Goal: Navigation & Orientation: Find specific page/section

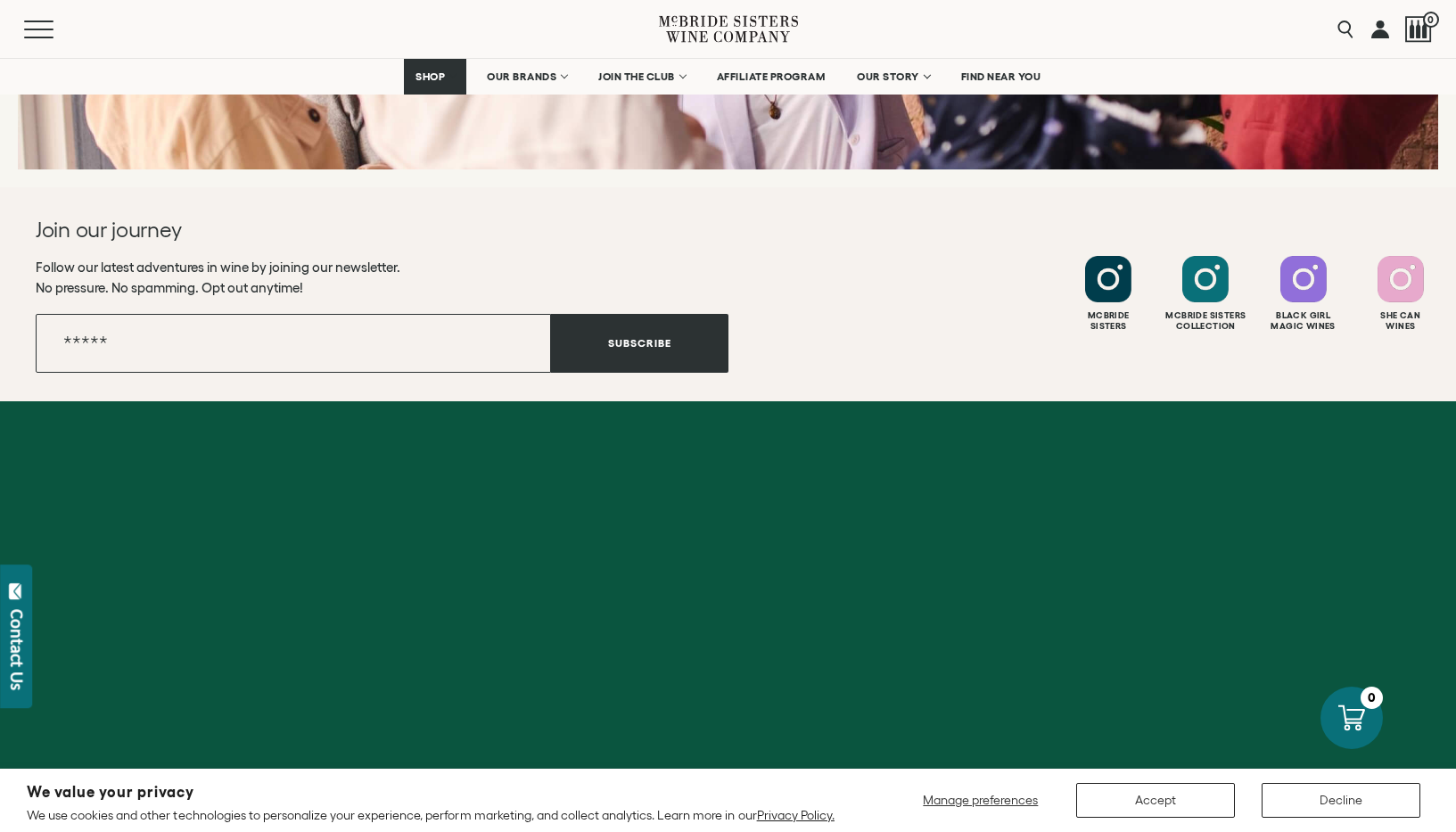
scroll to position [7939, 0]
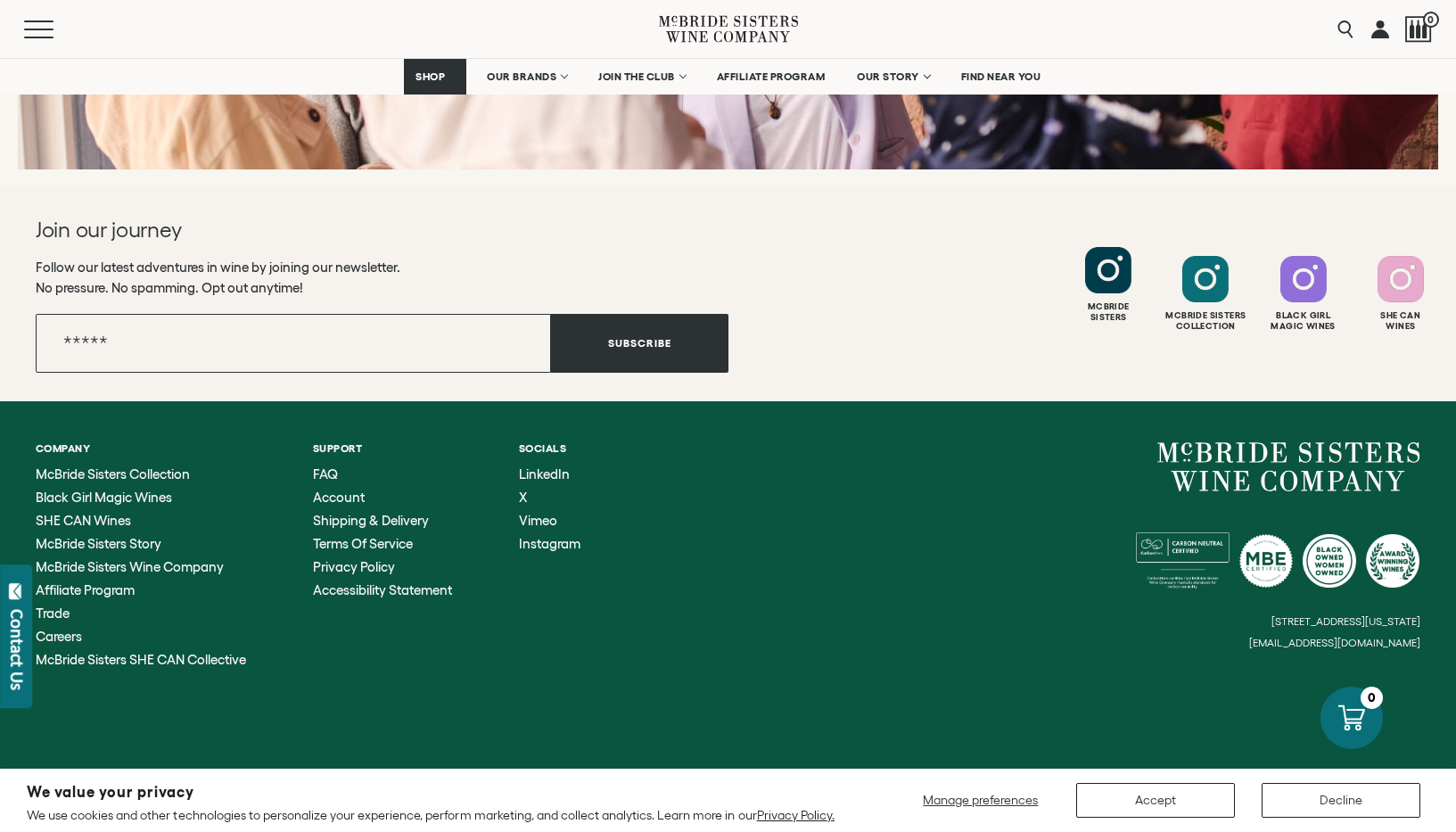
click at [1108, 293] on div at bounding box center [1108, 270] width 46 height 46
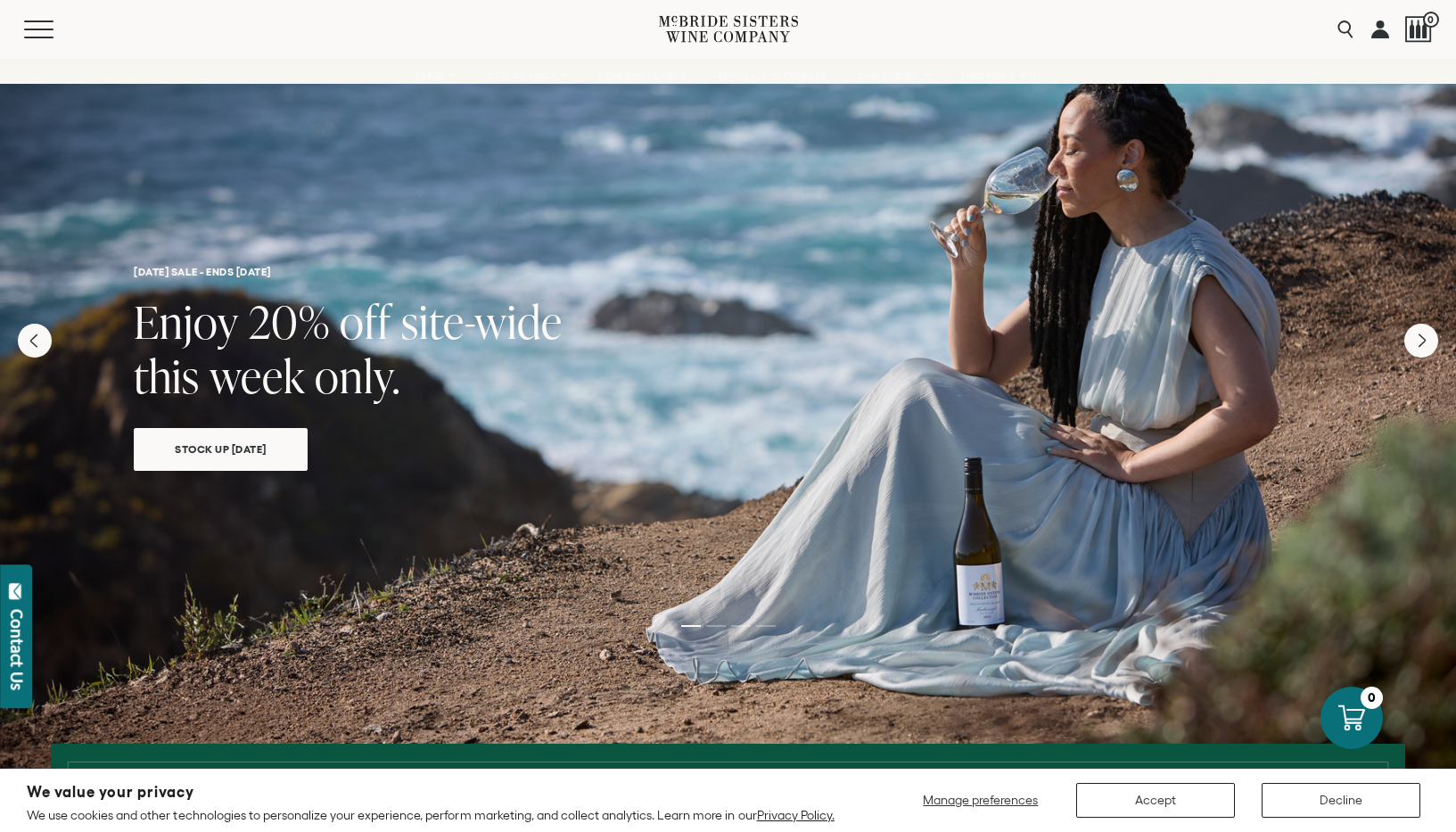
scroll to position [0, 0]
click at [52, 32] on button "Menu" at bounding box center [57, 29] width 65 height 18
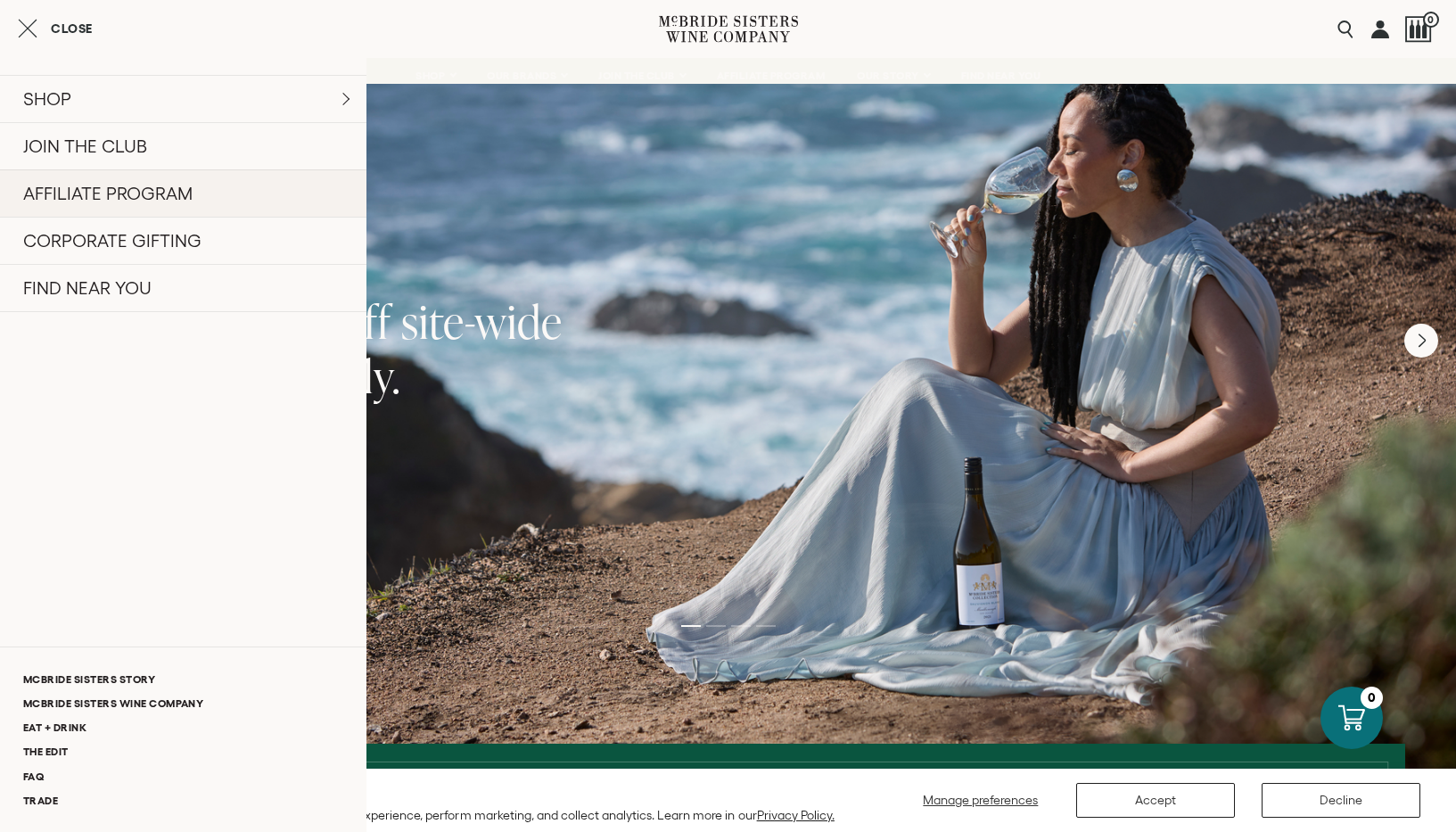
click at [181, 197] on link "AFFILIATE PROGRAM" at bounding box center [183, 193] width 367 height 47
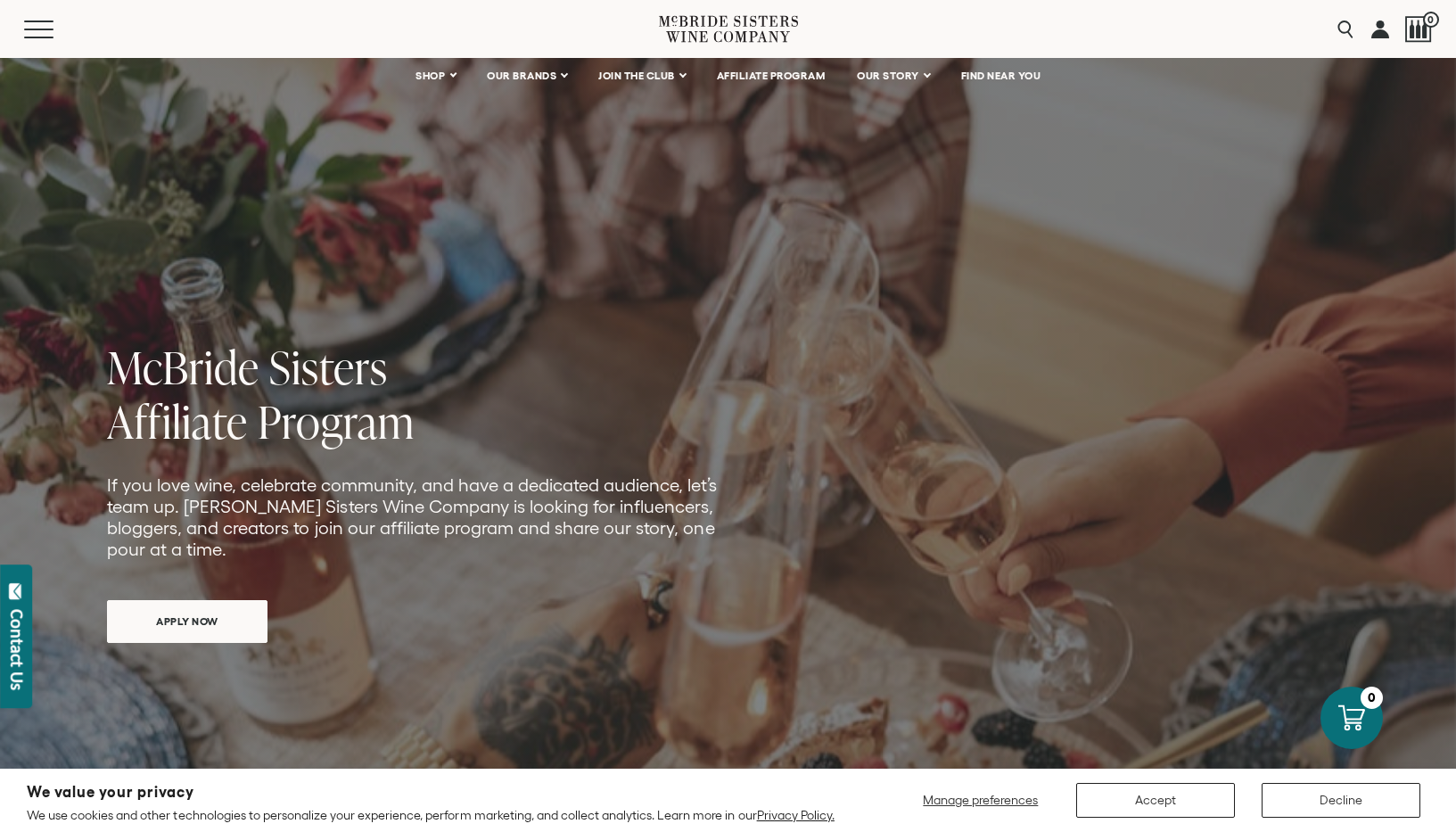
click at [218, 604] on span "APPLY NOW" at bounding box center [188, 621] width 125 height 35
click at [48, 25] on button "Menu" at bounding box center [57, 29] width 65 height 18
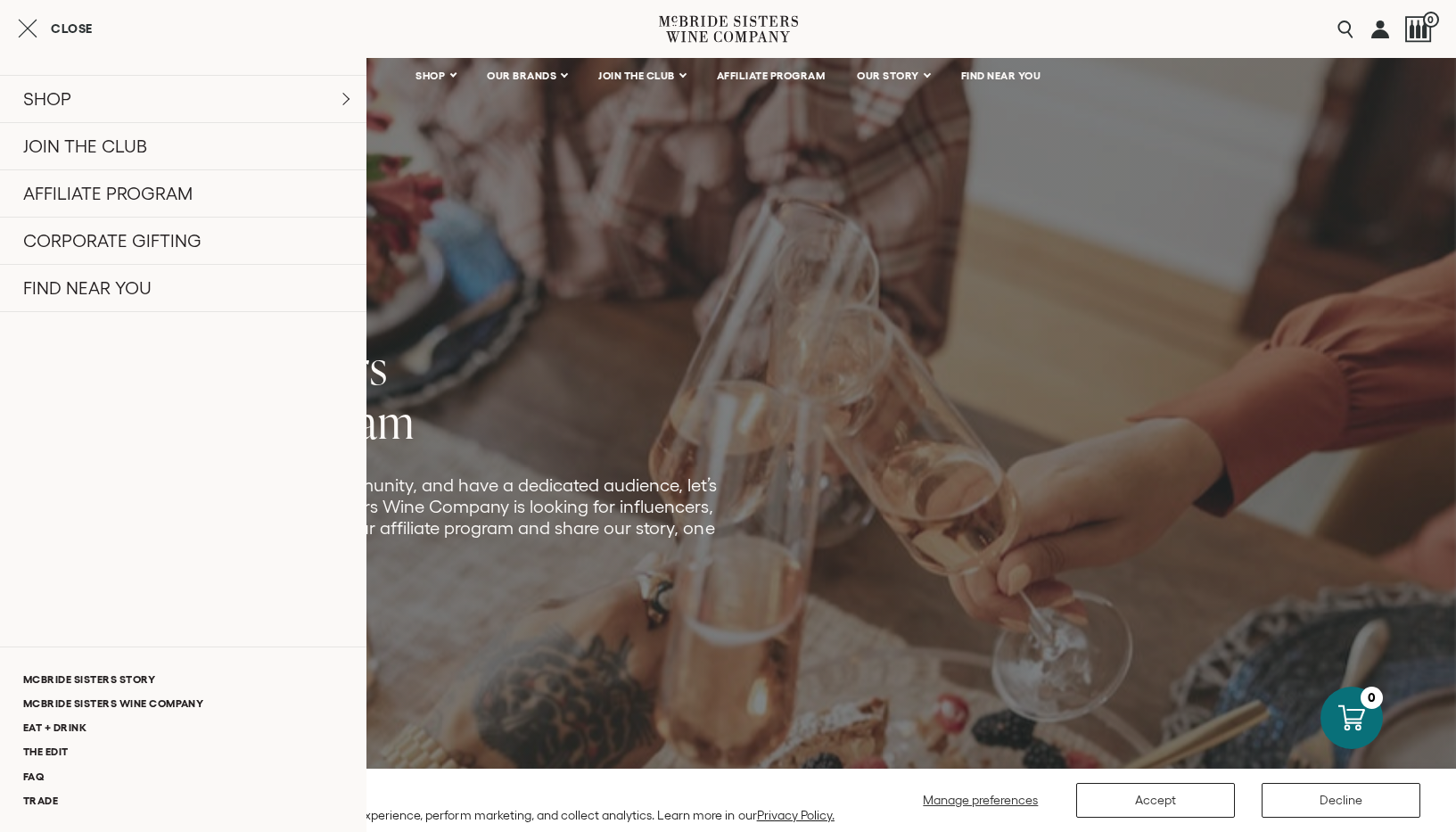
click at [48, 25] on button "Close" at bounding box center [55, 28] width 75 height 22
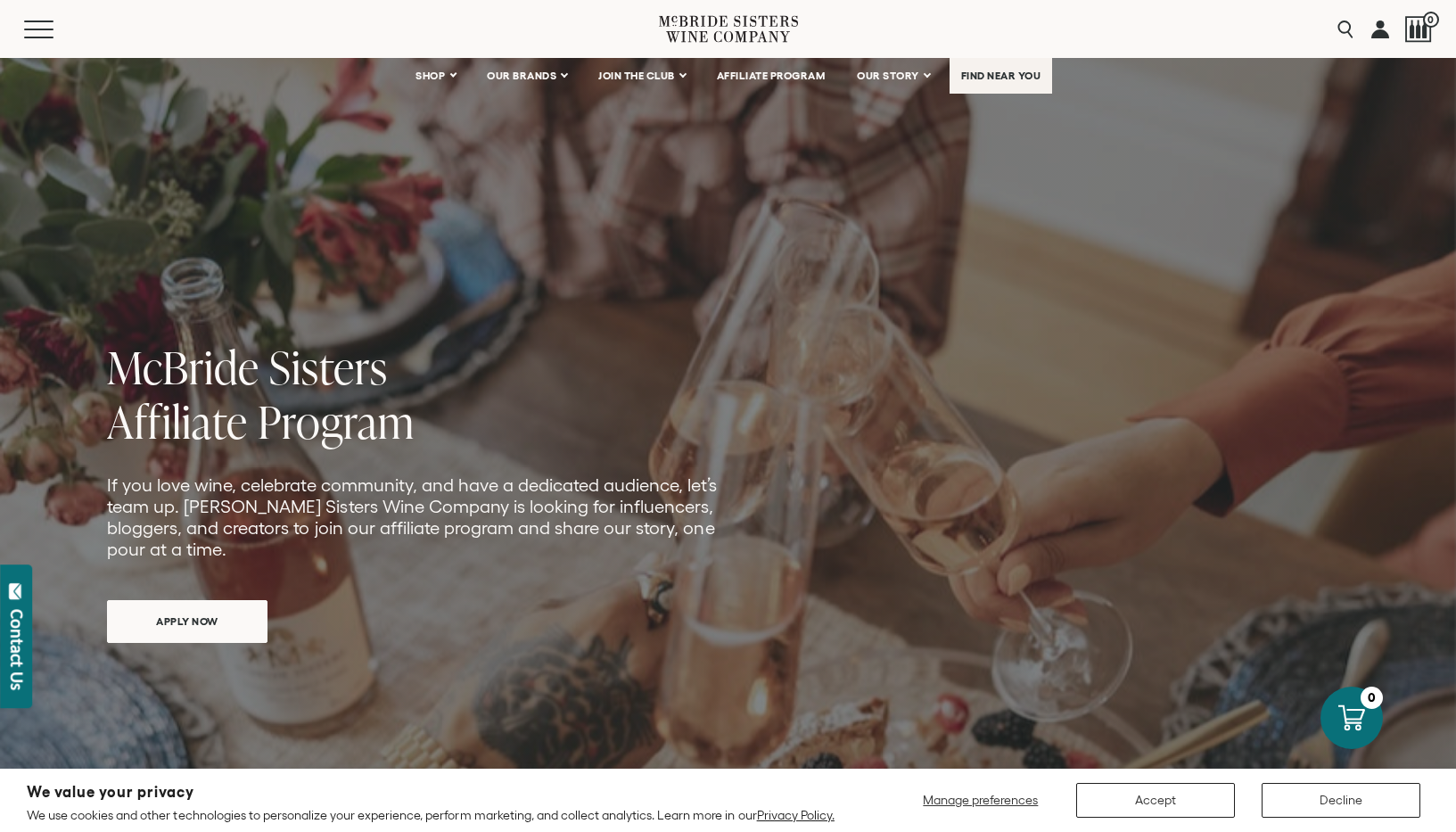
click at [968, 71] on span "FIND NEAR YOU" at bounding box center [1001, 75] width 80 height 13
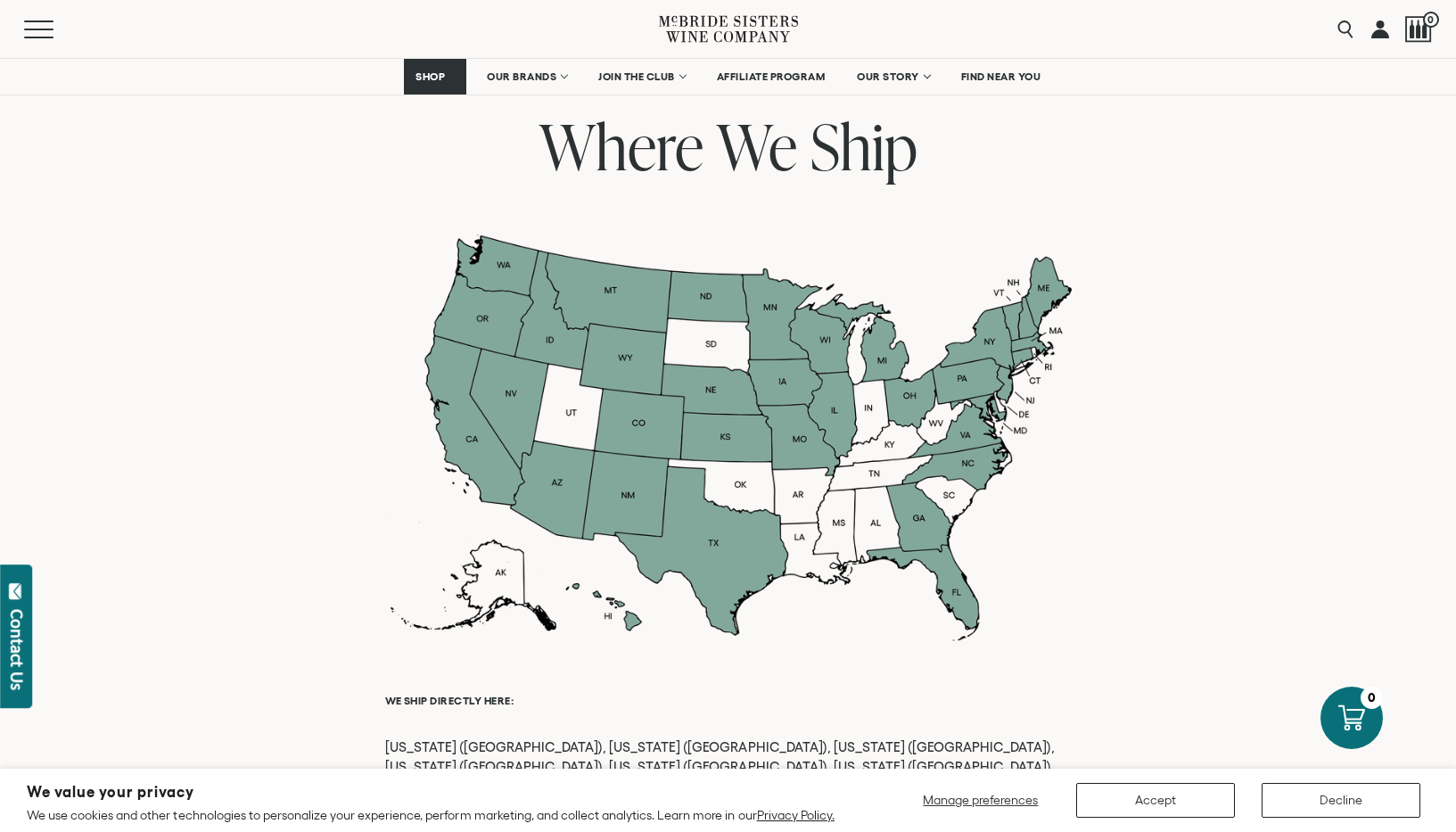
scroll to position [1393, 0]
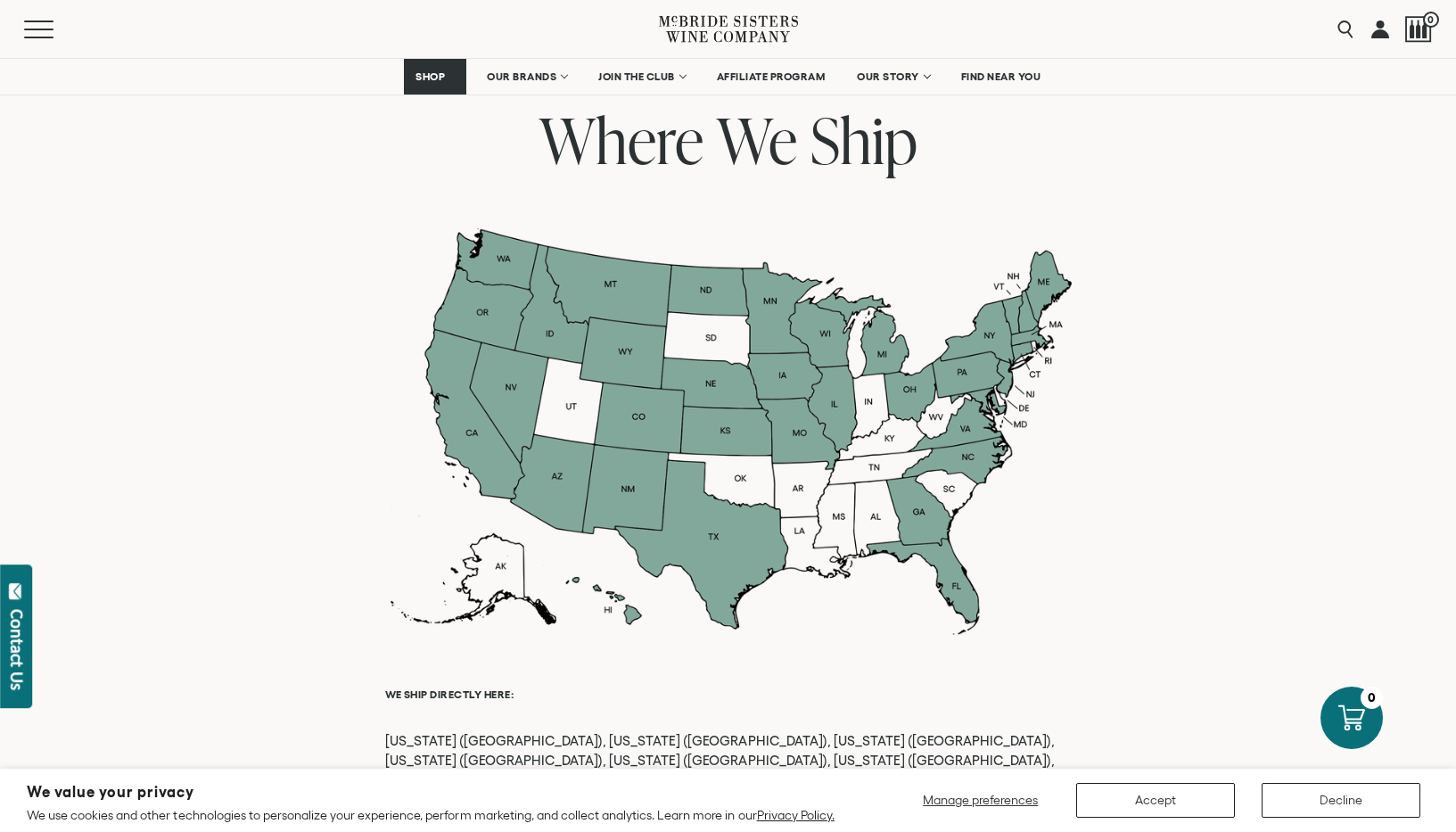
click at [562, 413] on div at bounding box center [728, 431] width 686 height 407
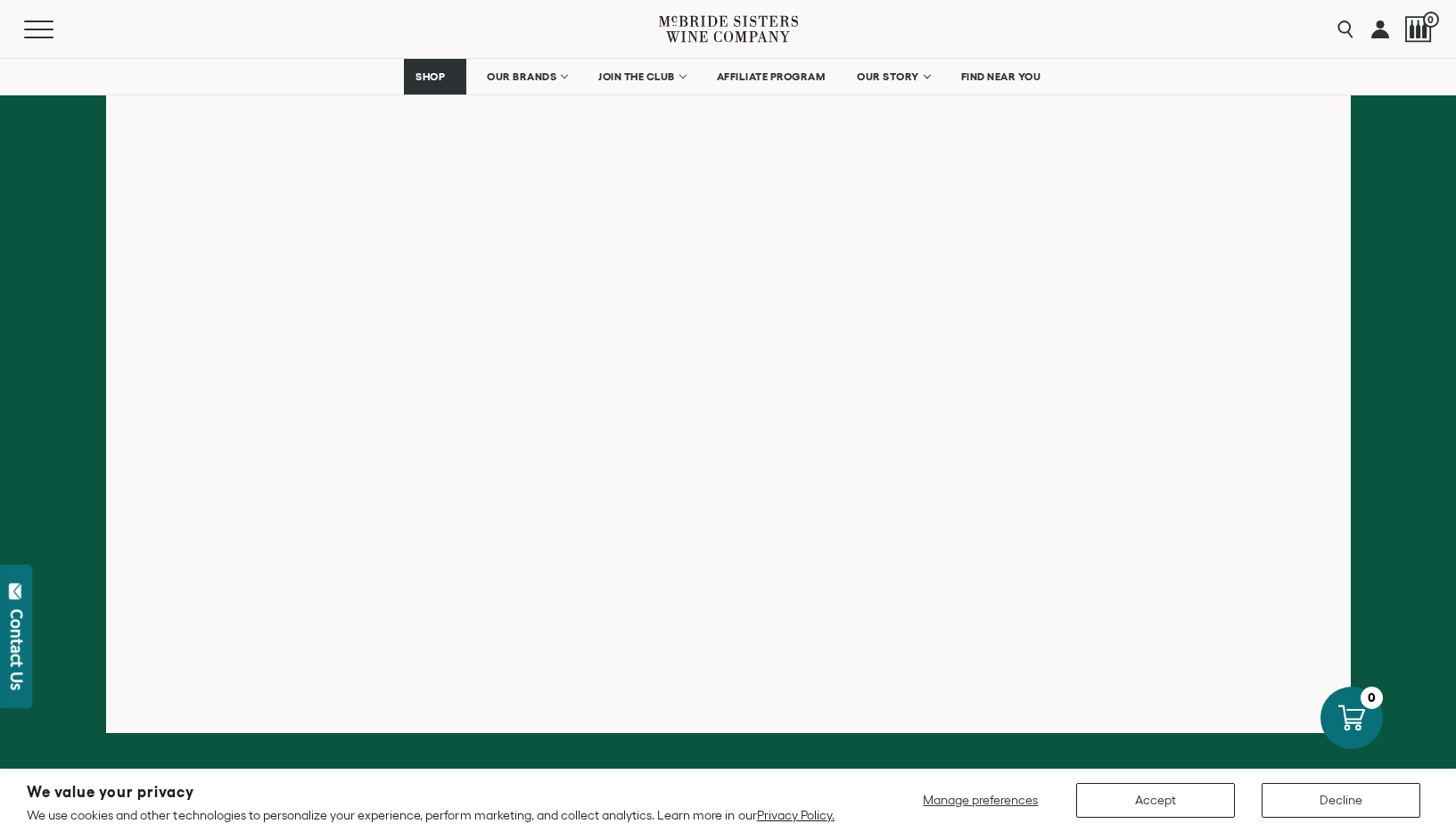
scroll to position [89, 0]
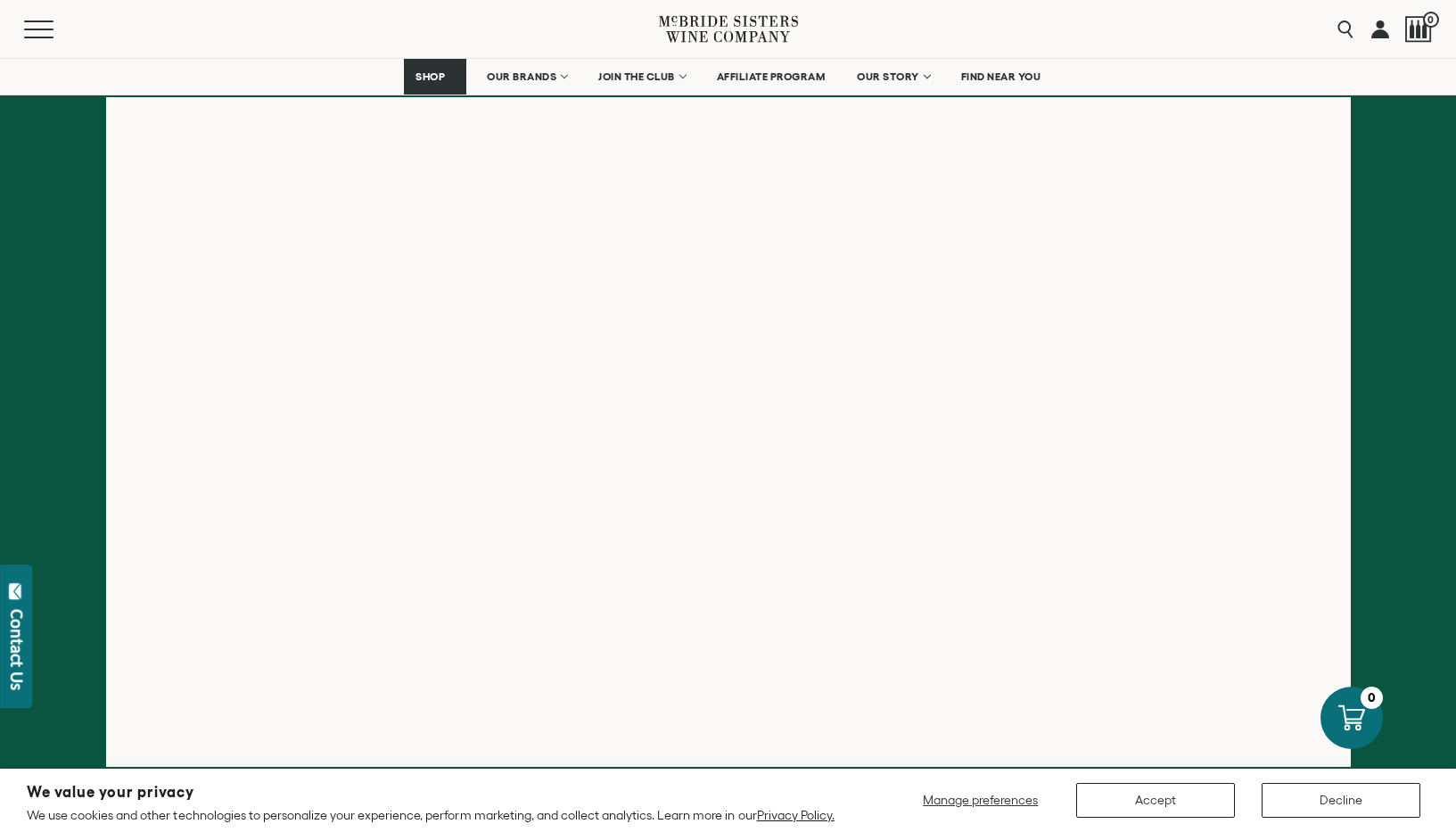
scroll to position [367, 0]
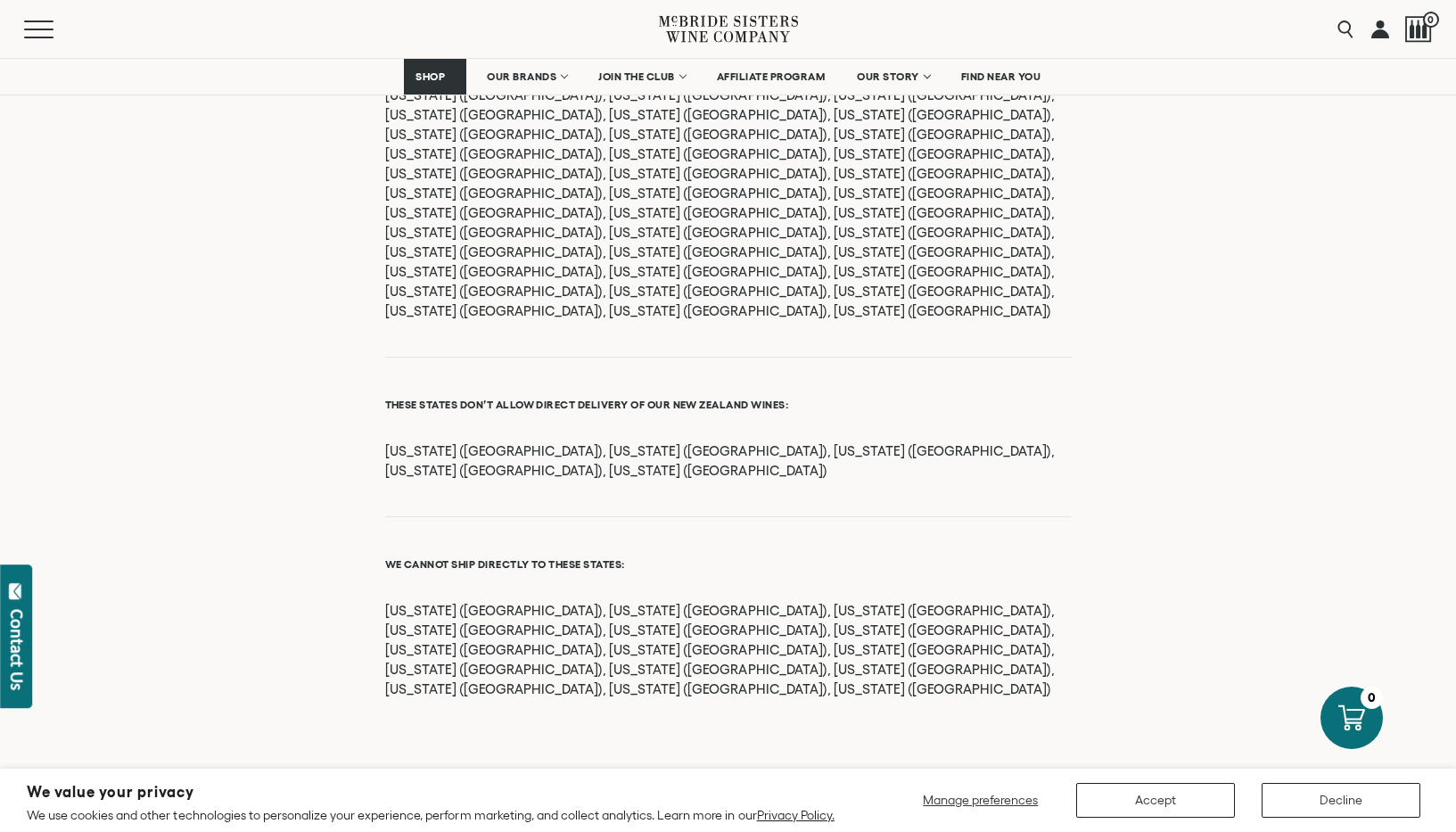
scroll to position [2407, 0]
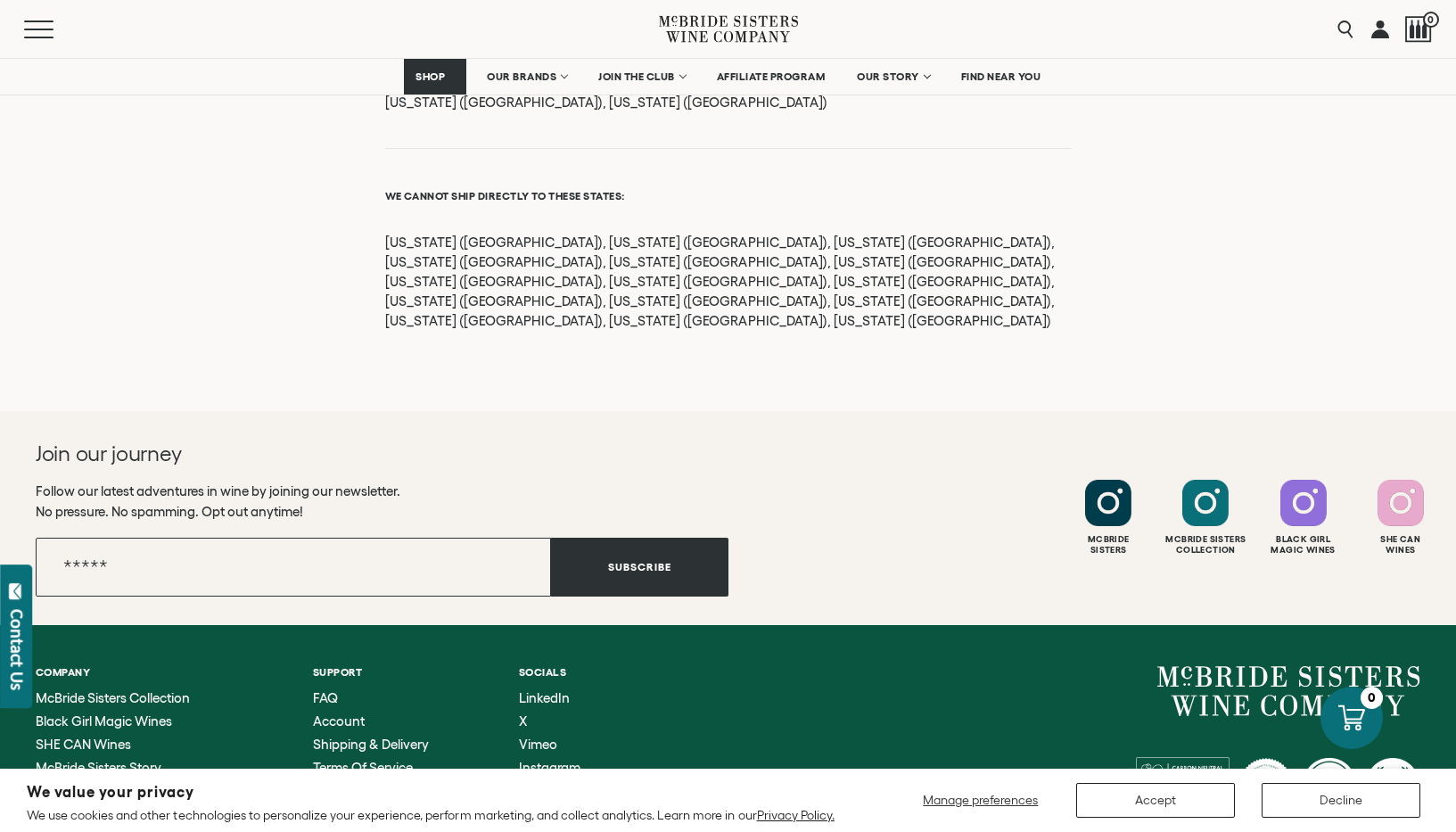
click at [1222, 2] on div "Menu Search 0" at bounding box center [728, 28] width 1456 height 58
